Goal: Task Accomplishment & Management: Use online tool/utility

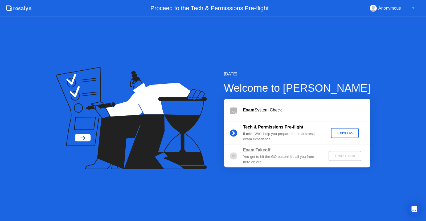
click at [349, 131] on div "Let's Go" at bounding box center [345, 133] width 24 height 4
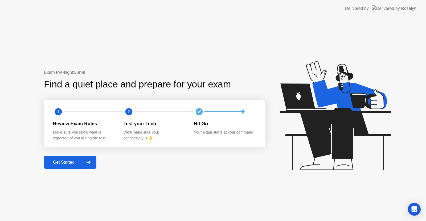
click at [63, 163] on div "Get Started" at bounding box center [64, 162] width 37 height 5
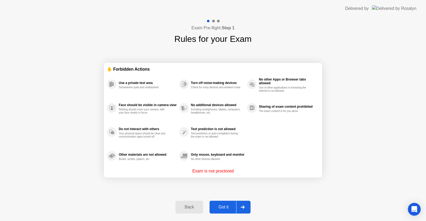
click at [224, 209] on div "Got it" at bounding box center [223, 207] width 25 height 5
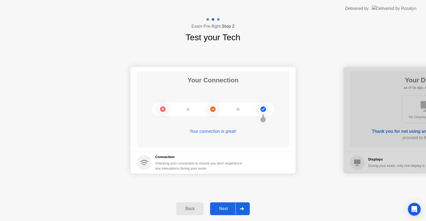
click at [224, 209] on div "Next" at bounding box center [224, 208] width 24 height 5
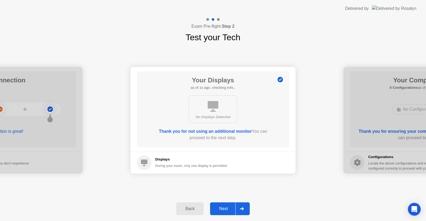
click at [224, 209] on div "Next" at bounding box center [224, 208] width 24 height 5
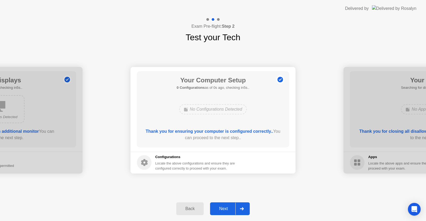
click at [224, 209] on div "Next" at bounding box center [224, 208] width 24 height 5
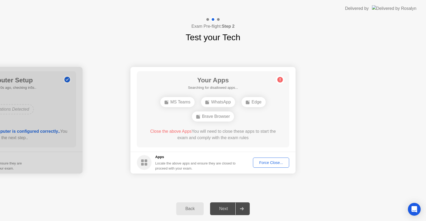
click at [268, 163] on div "Force Close..." at bounding box center [271, 162] width 33 height 4
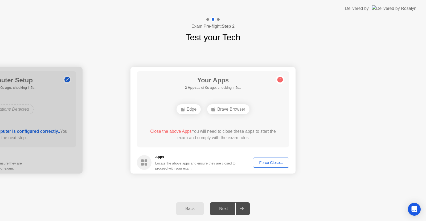
click at [187, 109] on div "Edge" at bounding box center [189, 109] width 24 height 10
click at [280, 80] on icon at bounding box center [280, 79] width 1 height 3
click at [220, 105] on div "Brave Browser" at bounding box center [228, 109] width 42 height 10
click at [270, 163] on div "Force Close..." at bounding box center [271, 162] width 33 height 4
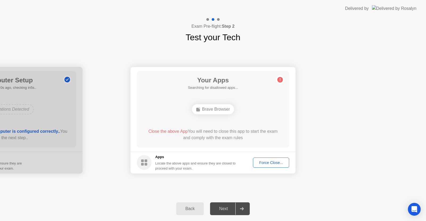
click at [280, 81] on icon at bounding box center [280, 79] width 1 height 3
click at [272, 162] on div "Force Close..." at bounding box center [271, 162] width 33 height 4
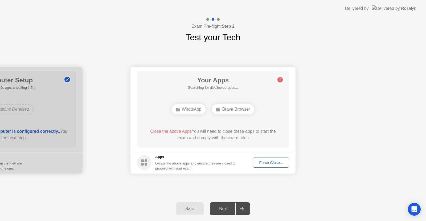
click at [280, 136] on div "Close the above Apps You will need to close these apps to start the exam and co…" at bounding box center [213, 134] width 137 height 13
click at [276, 200] on div "Back Next" at bounding box center [213, 208] width 426 height 25
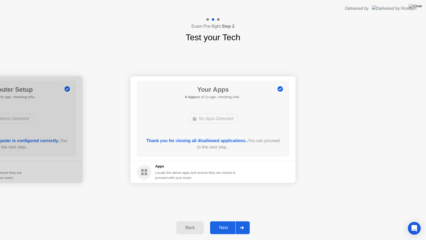
click at [223, 221] on div "Next" at bounding box center [224, 227] width 24 height 5
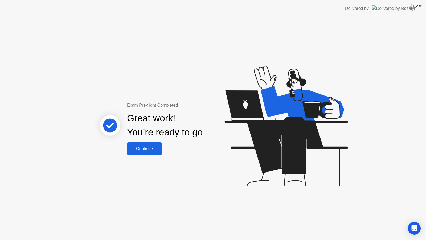
click at [144, 146] on div "Continue" at bounding box center [145, 148] width 32 height 5
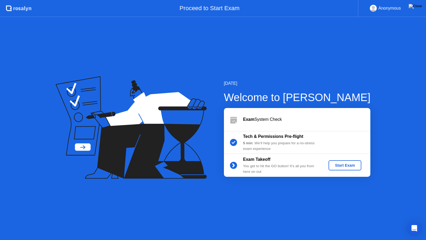
click at [347, 167] on div "Start Exam" at bounding box center [345, 165] width 29 height 4
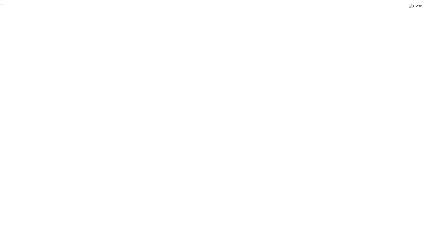
click div "End Proctoring Session"
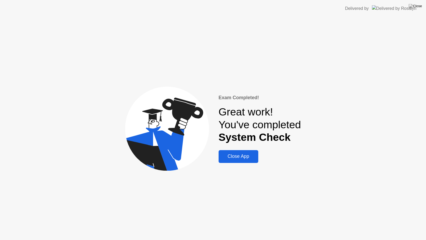
click at [240, 159] on div "Close App" at bounding box center [238, 157] width 37 height 6
